Goal: Check status: Check status

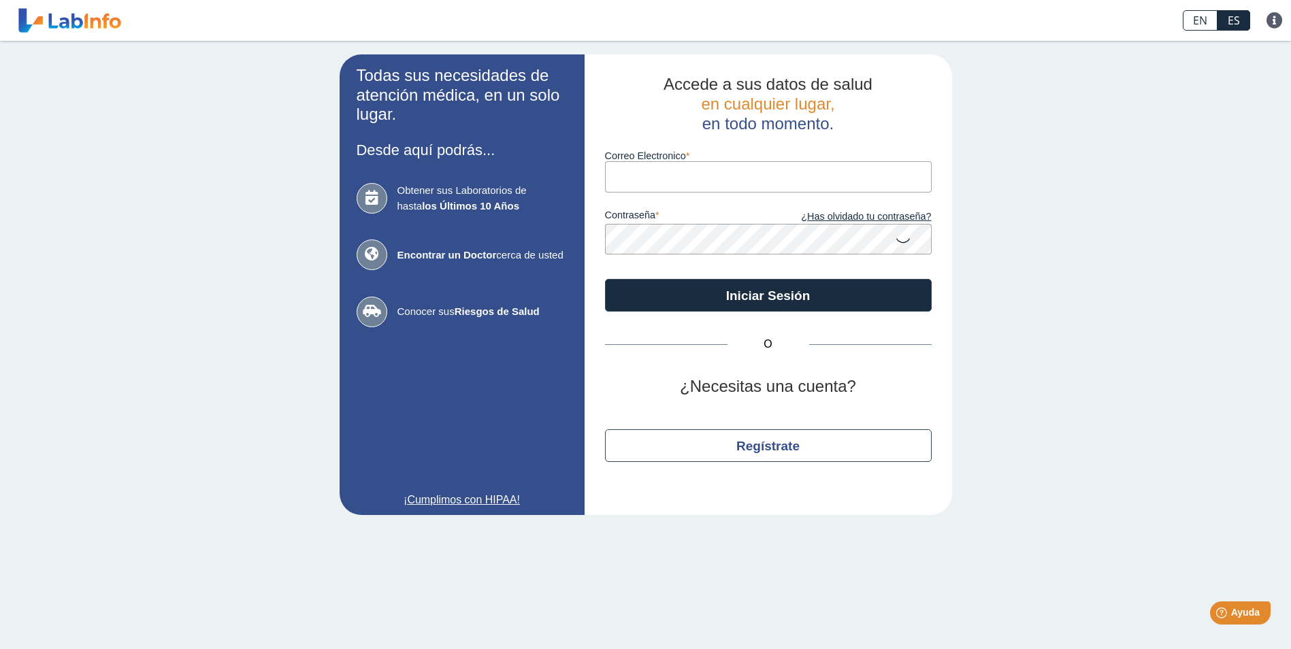
type input "[EMAIL_ADDRESS][DOMAIN_NAME]"
click at [901, 242] on icon at bounding box center [903, 240] width 16 height 27
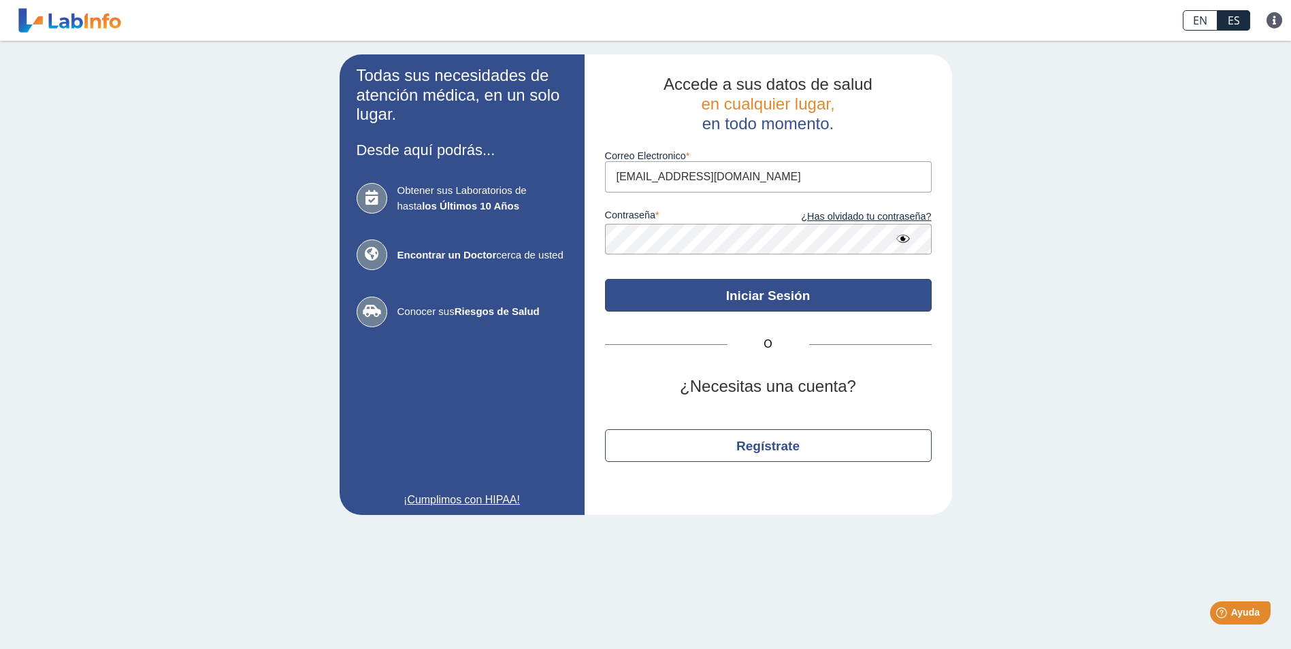
click at [770, 291] on button "Iniciar Sesión" at bounding box center [768, 295] width 327 height 33
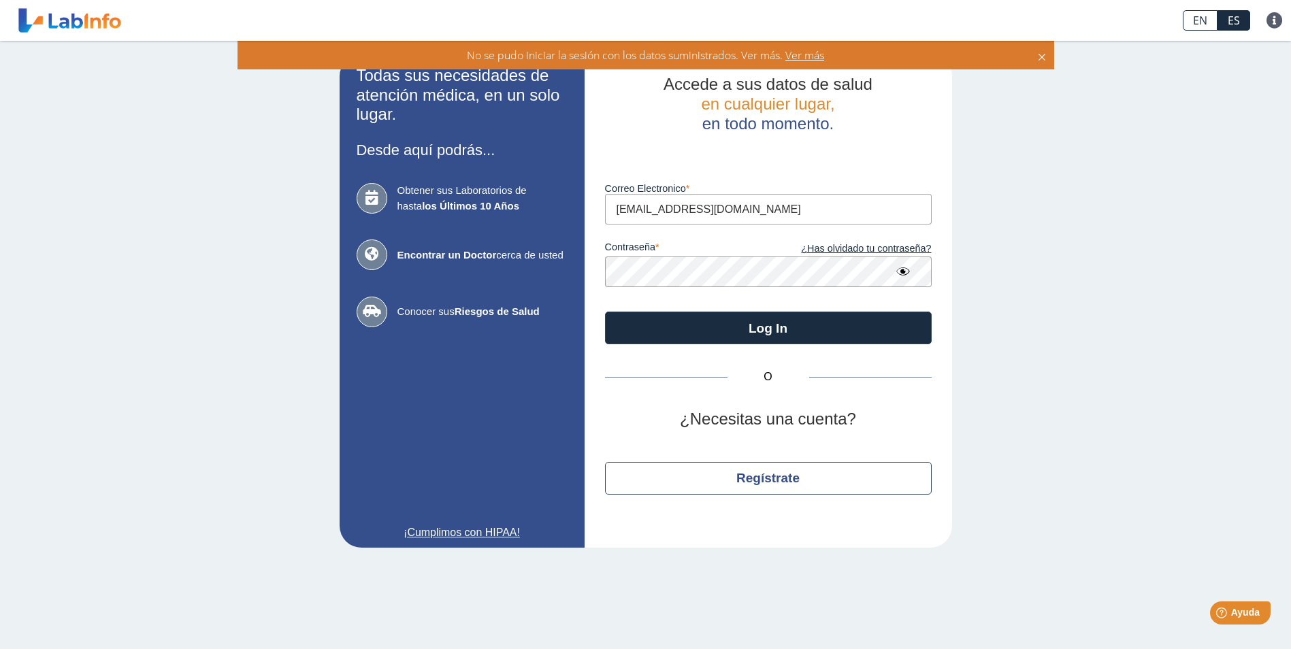
click at [808, 54] on span "Ver más" at bounding box center [804, 55] width 42 height 15
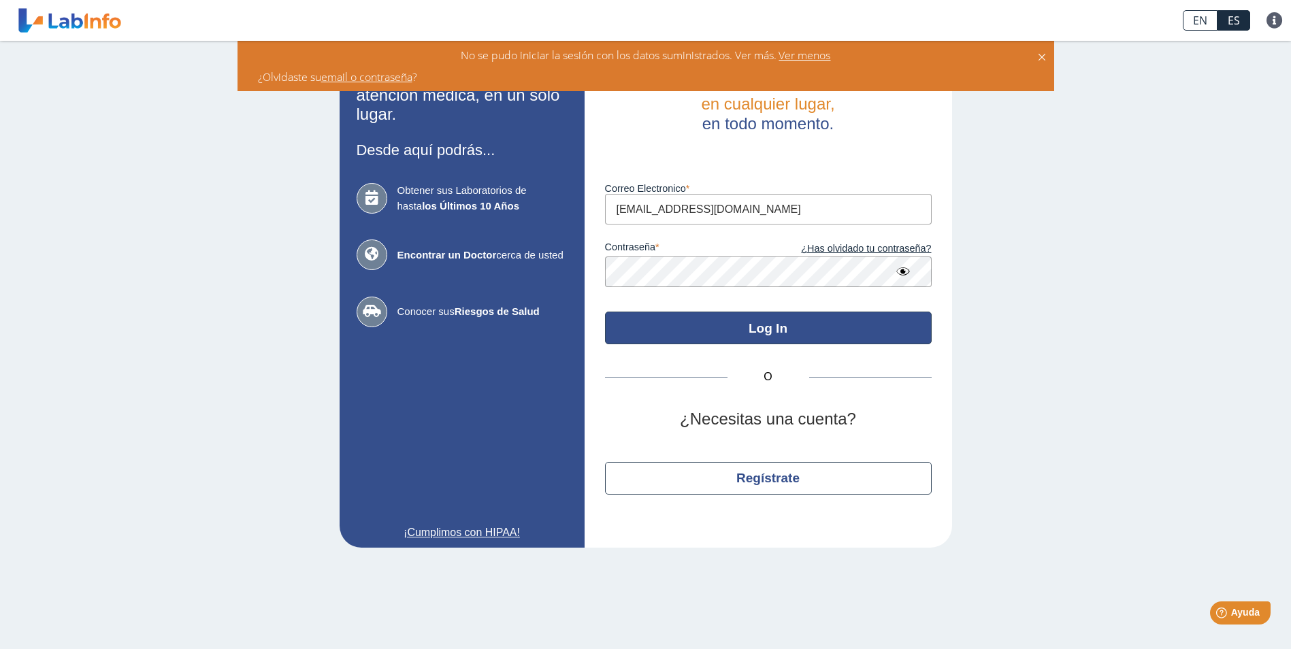
click at [821, 332] on button "Log In" at bounding box center [768, 328] width 327 height 33
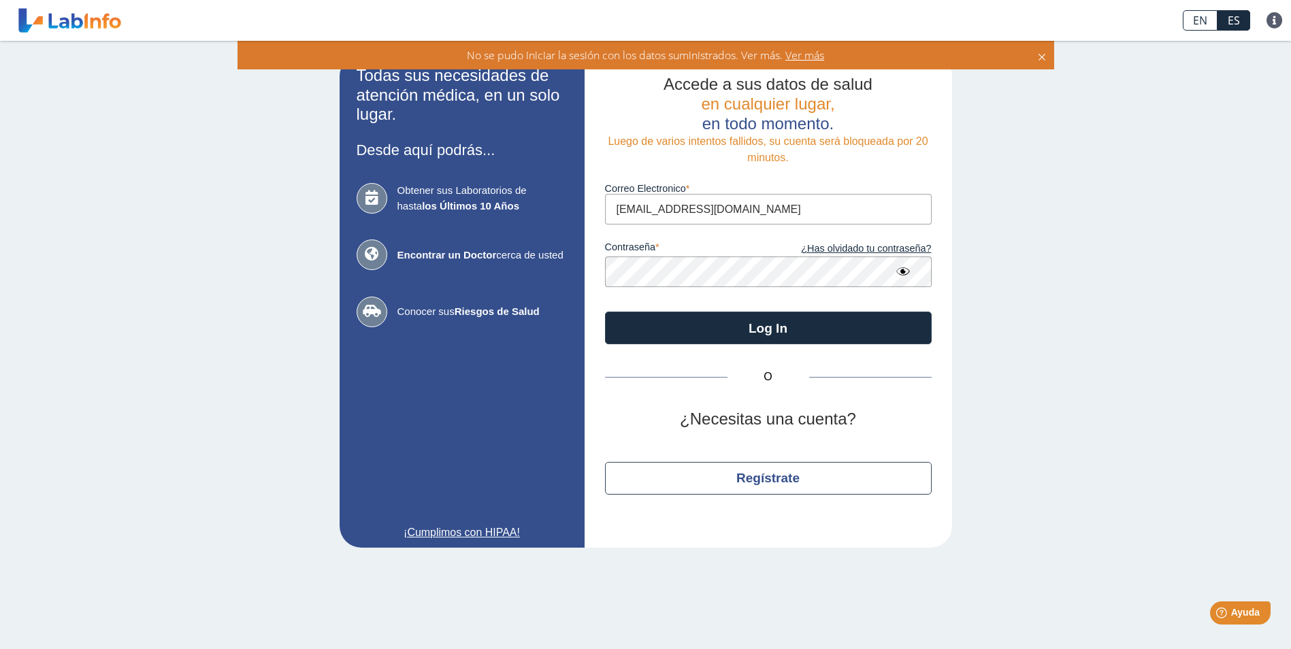
click at [597, 274] on div "Accede a sus datos de salud en cualquier lugar, en todo momento. Luego de vario…" at bounding box center [769, 301] width 368 height 494
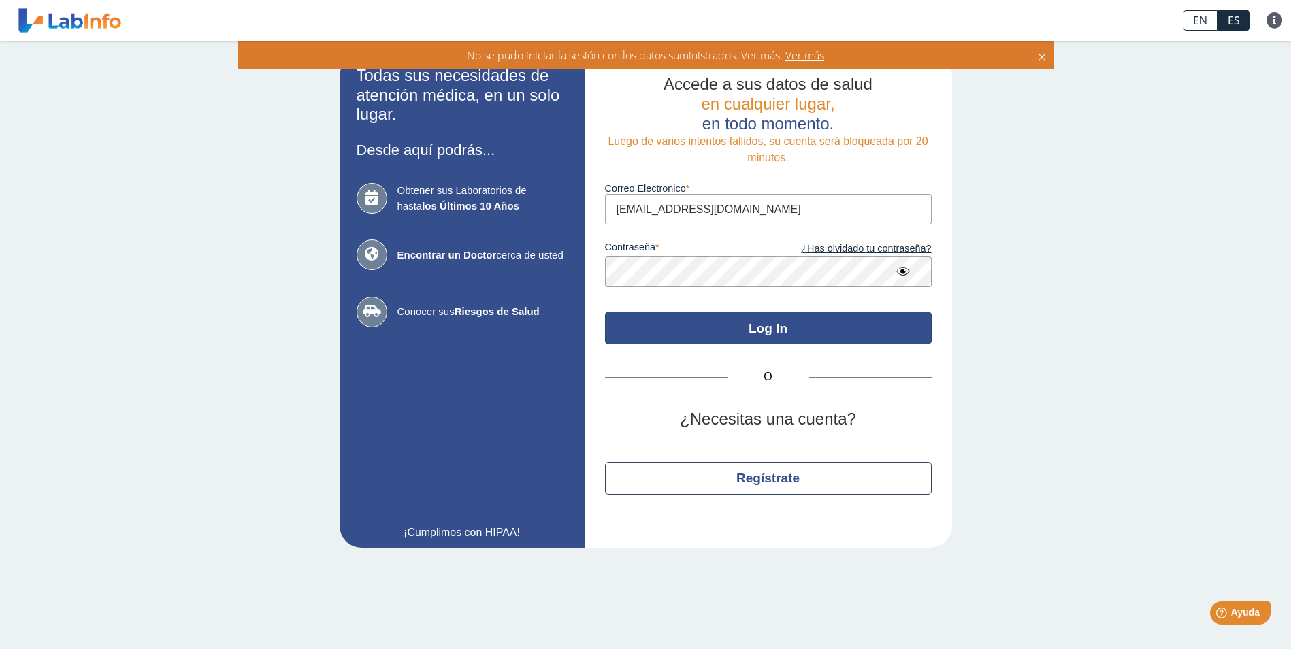
click at [821, 325] on button "Log In" at bounding box center [768, 328] width 327 height 33
click at [805, 328] on button "Log In" at bounding box center [768, 328] width 327 height 33
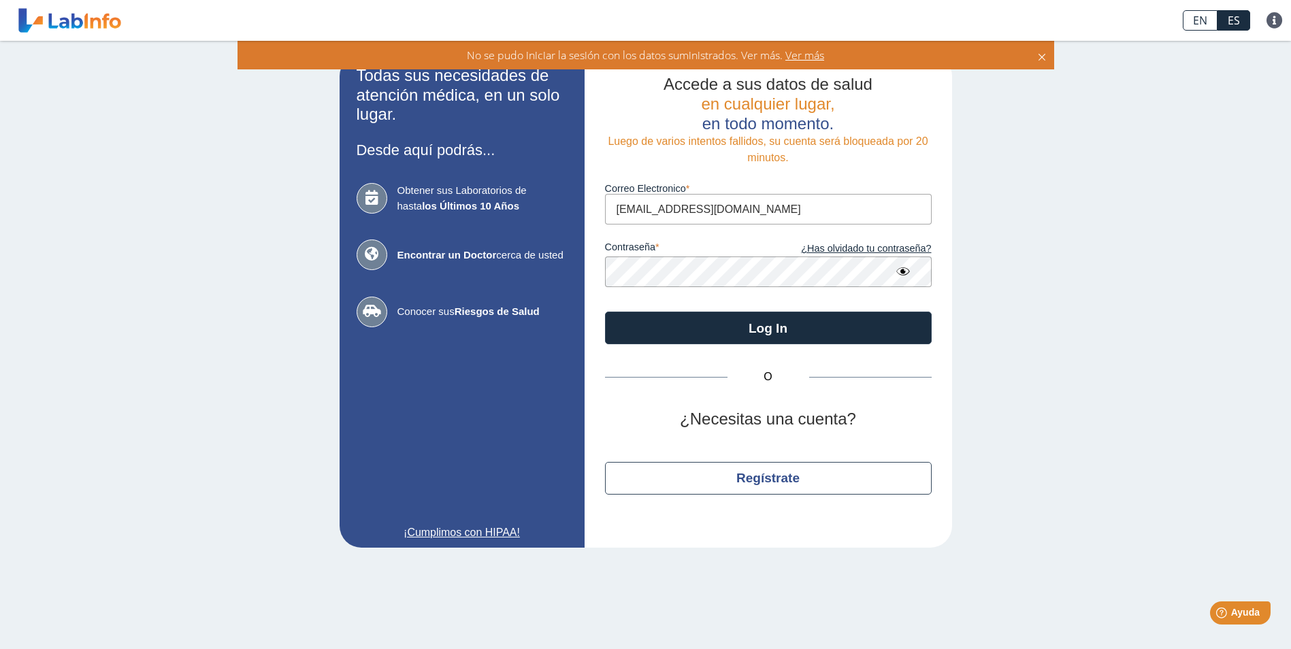
click at [372, 197] on icon at bounding box center [372, 198] width 31 height 31
click at [1047, 54] on icon at bounding box center [1042, 55] width 11 height 15
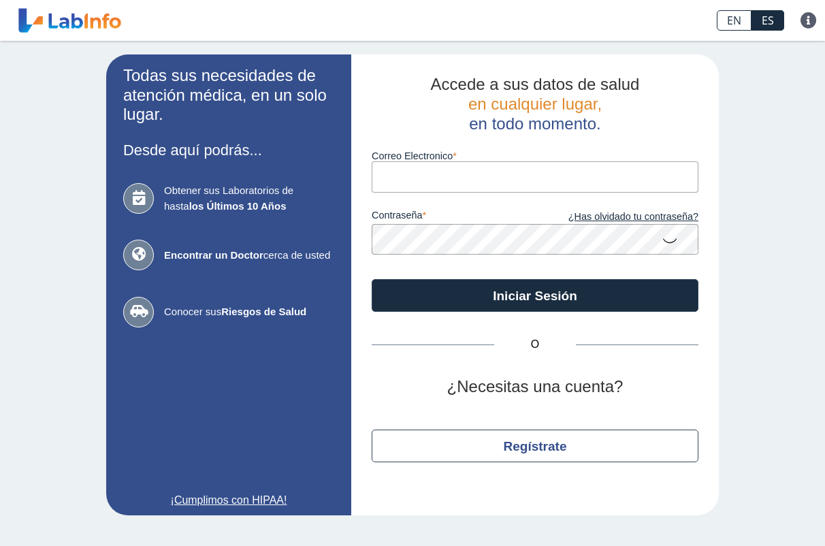
type input "[EMAIL_ADDRESS][DOMAIN_NAME]"
click at [664, 239] on icon at bounding box center [670, 240] width 16 height 27
click at [323, 229] on app-login "Todas sus necesidades de atención médica, en un solo lugar. Desde aquí podrás..…" at bounding box center [412, 284] width 613 height 461
click at [372, 279] on button "Iniciar Sesión" at bounding box center [535, 295] width 327 height 33
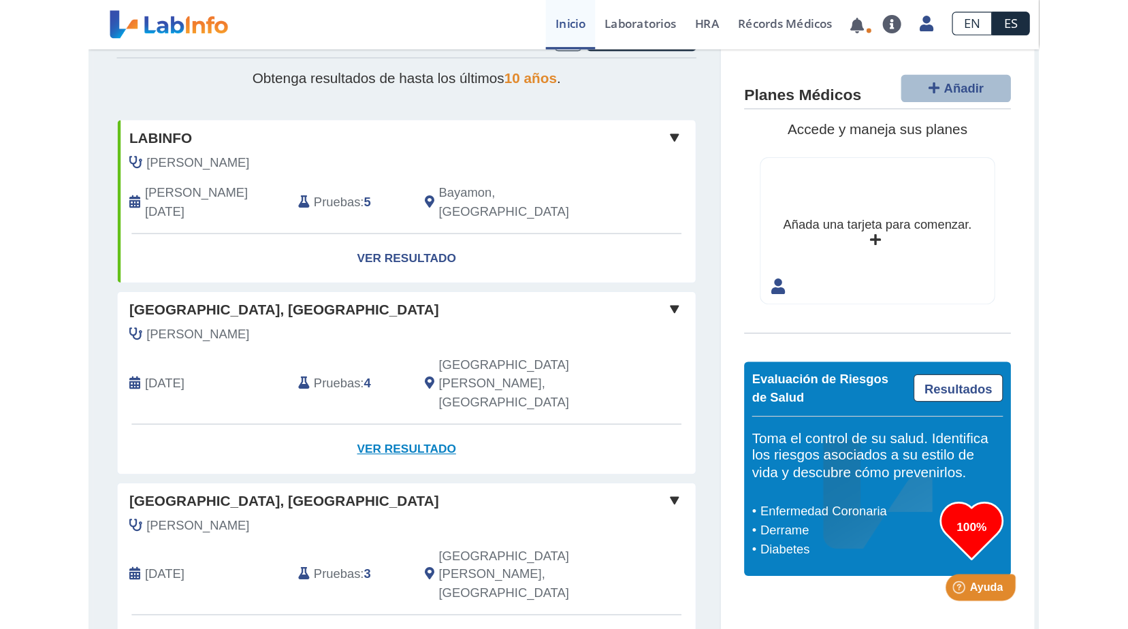
scroll to position [68, 0]
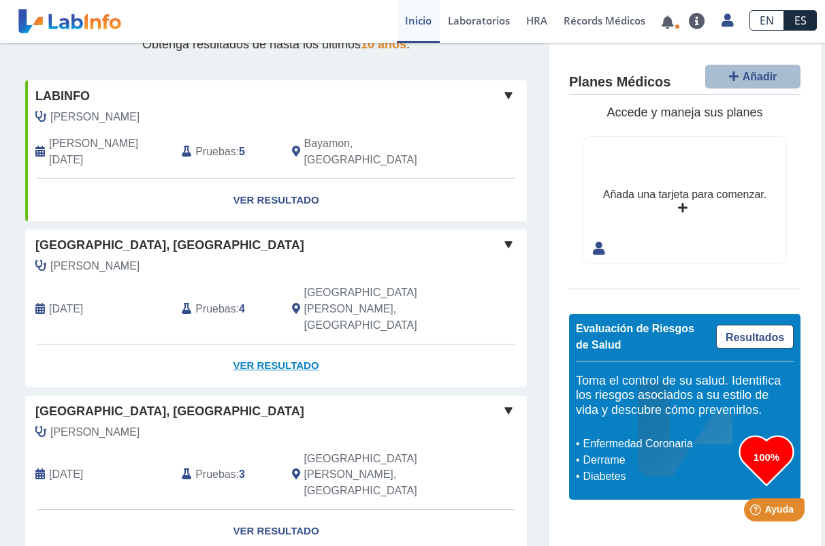
click at [280, 344] on link "Ver Resultado" at bounding box center [276, 365] width 502 height 43
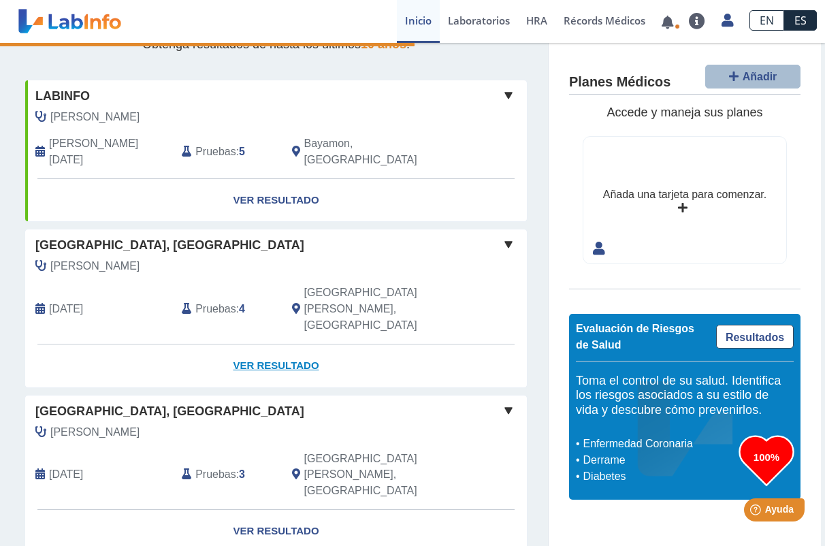
click at [248, 344] on link "Ver Resultado" at bounding box center [276, 365] width 502 height 43
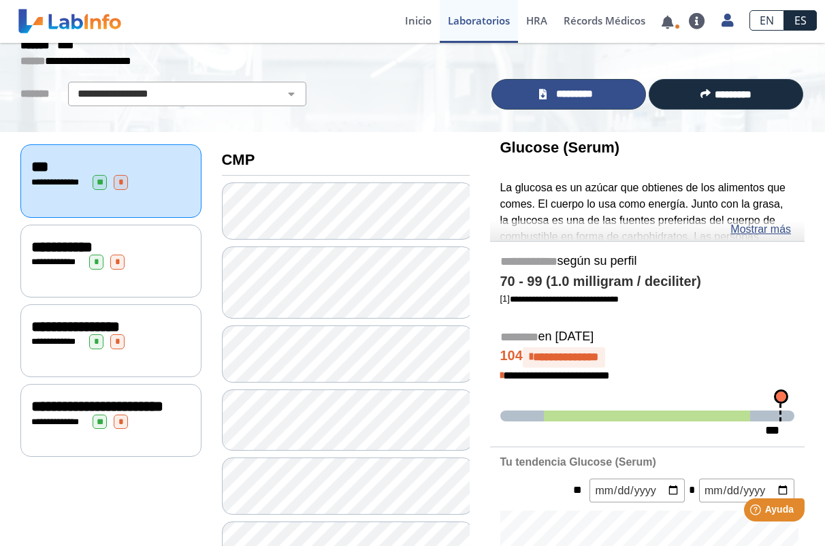
click at [563, 92] on span "*********" at bounding box center [574, 94] width 47 height 16
